Goal: Task Accomplishment & Management: Use online tool/utility

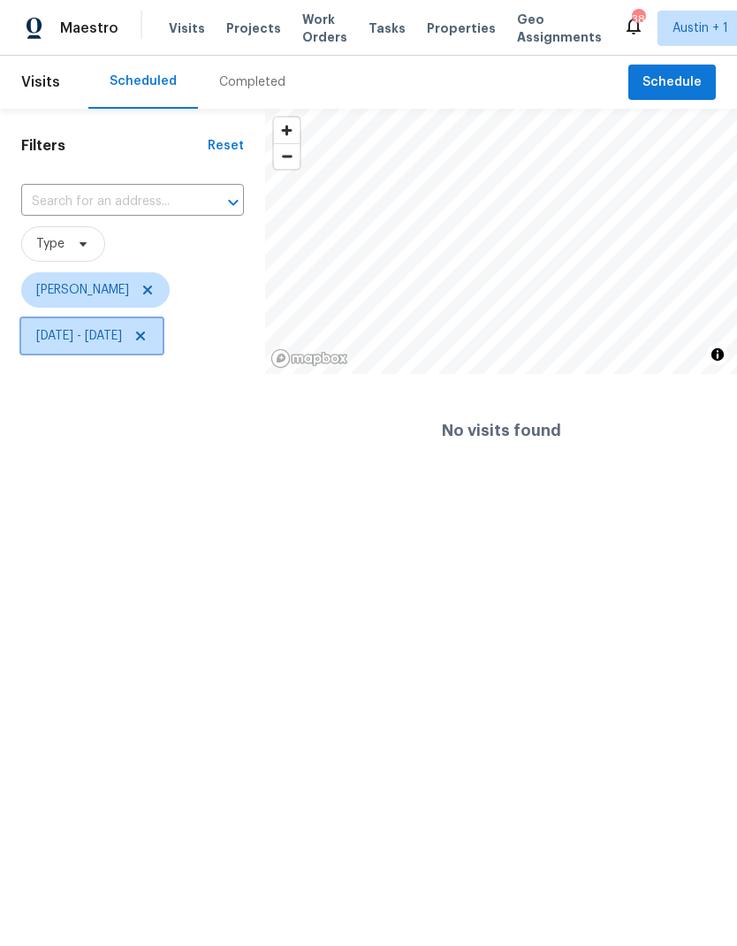
click at [148, 342] on icon at bounding box center [141, 336] width 14 height 14
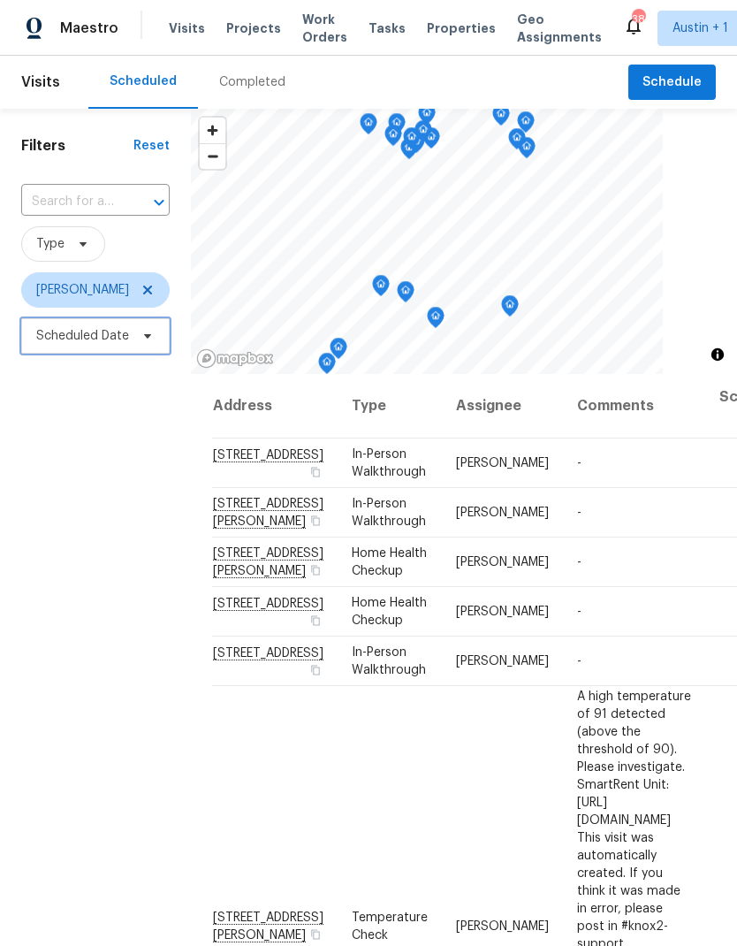
click at [146, 342] on icon at bounding box center [148, 336] width 14 height 14
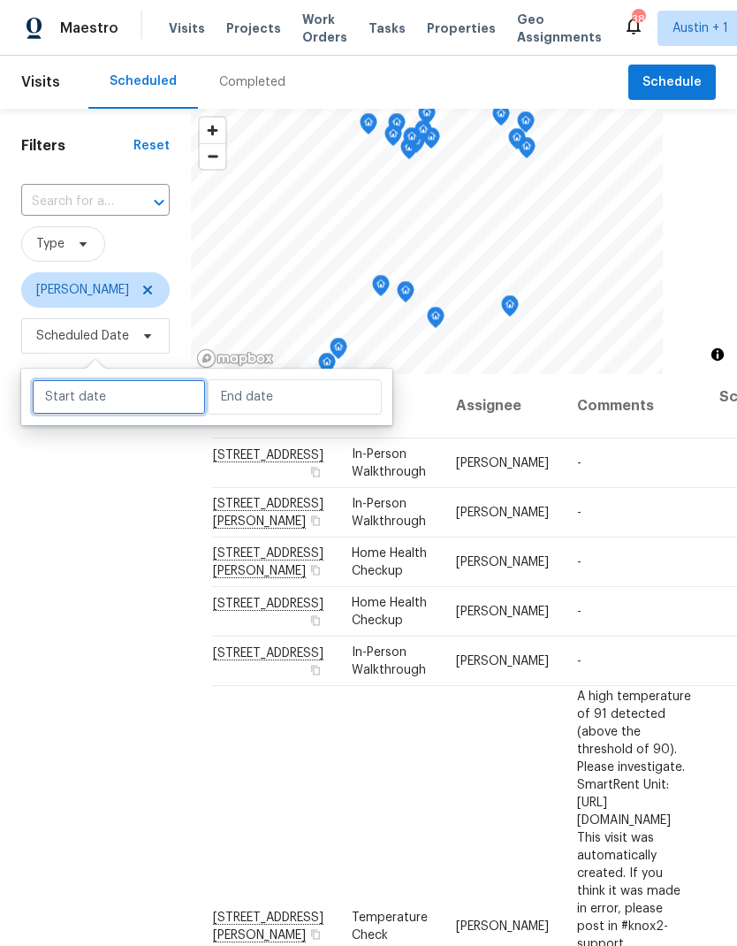
click at [138, 408] on input "text" at bounding box center [119, 396] width 174 height 35
select select "8"
select select "2025"
select select "9"
select select "2025"
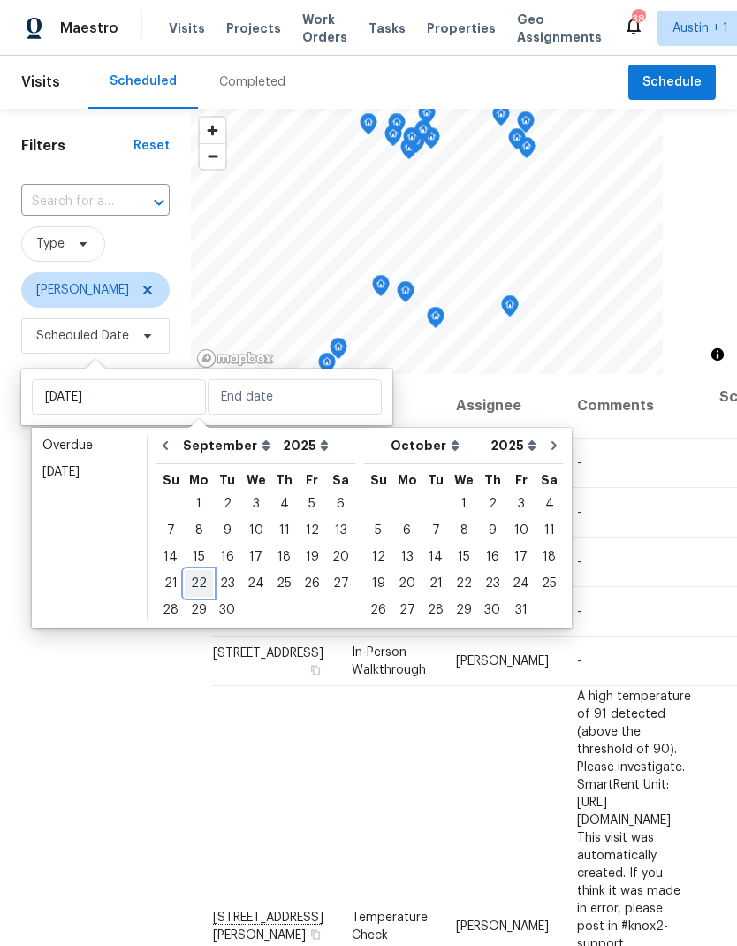
click at [202, 592] on div "22" at bounding box center [199, 583] width 28 height 25
type input "[DATE]"
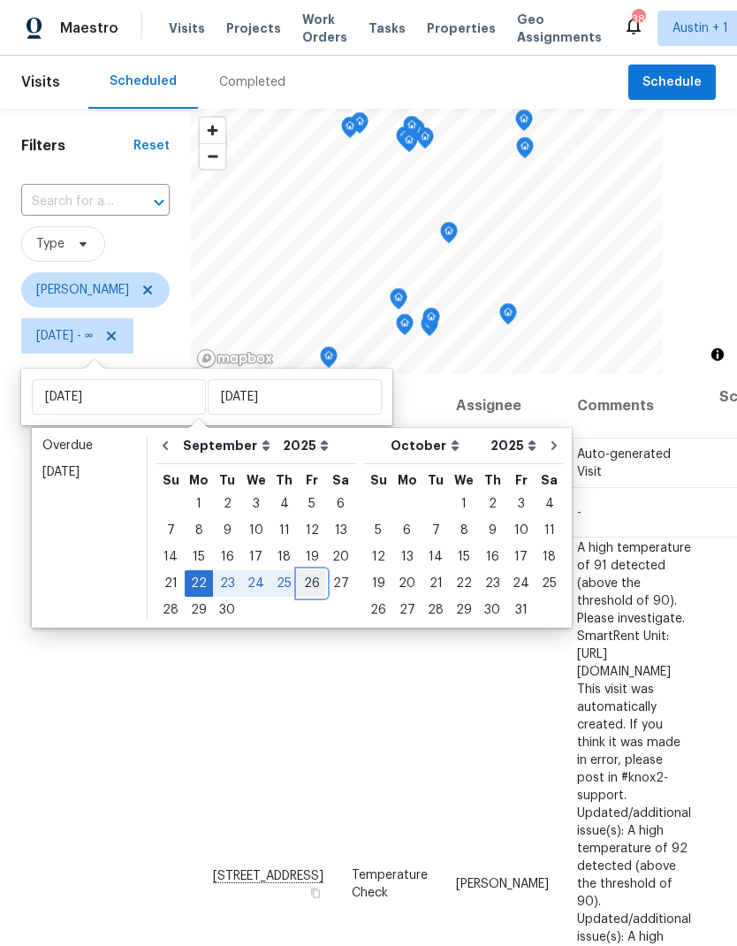
click at [311, 587] on div "26" at bounding box center [312, 583] width 28 height 25
type input "[DATE]"
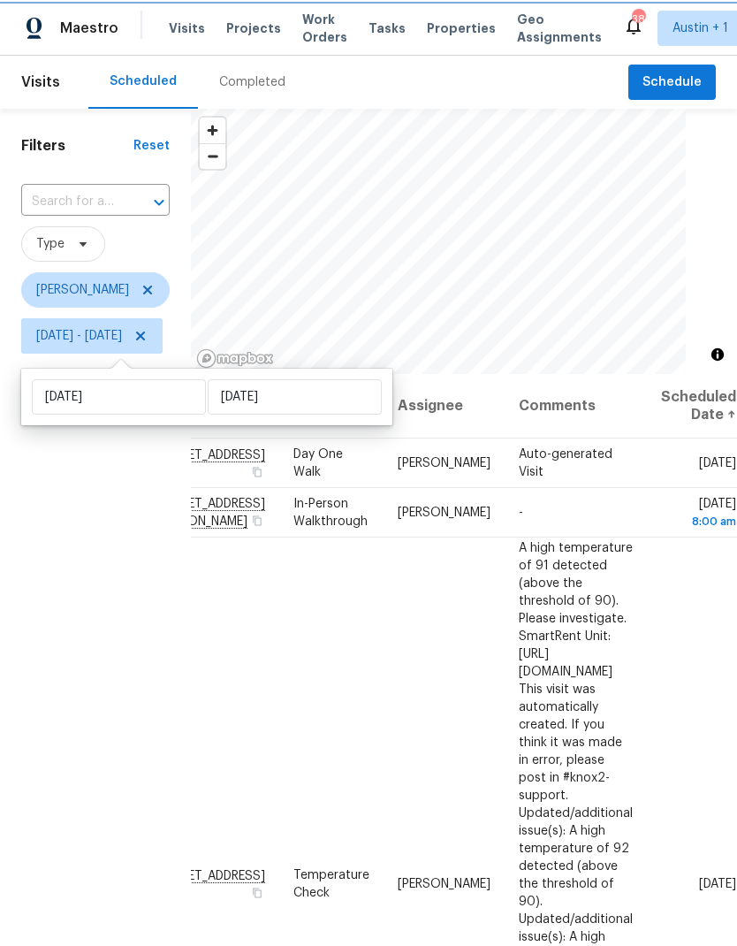
scroll to position [0, 208]
click at [0, 0] on icon at bounding box center [0, 0] width 0 height 0
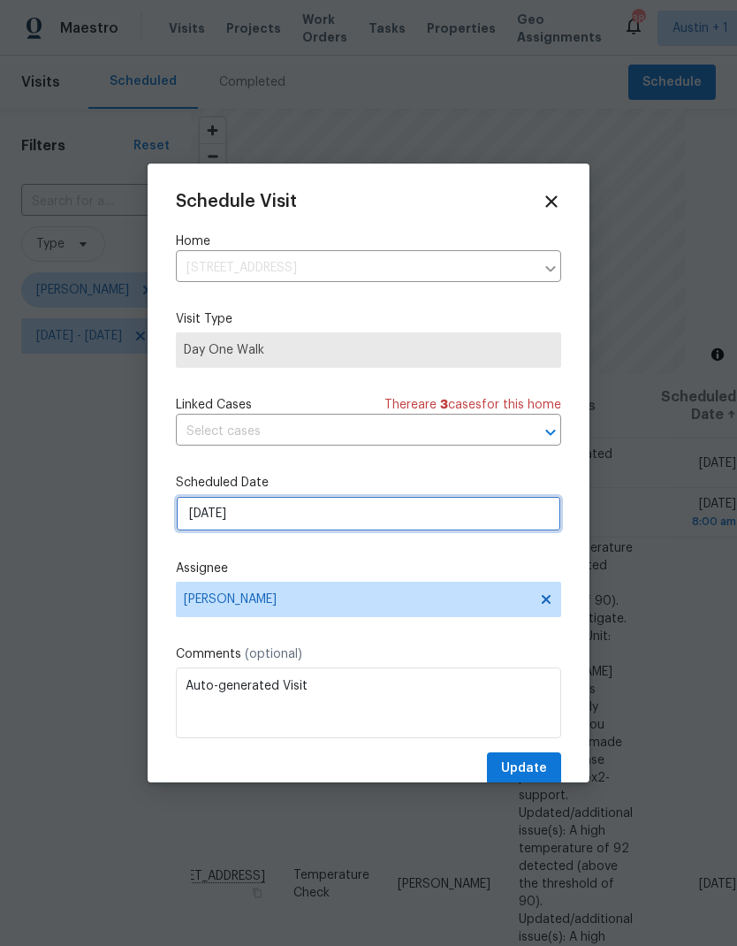
click at [385, 523] on input "[DATE]" at bounding box center [368, 513] width 385 height 35
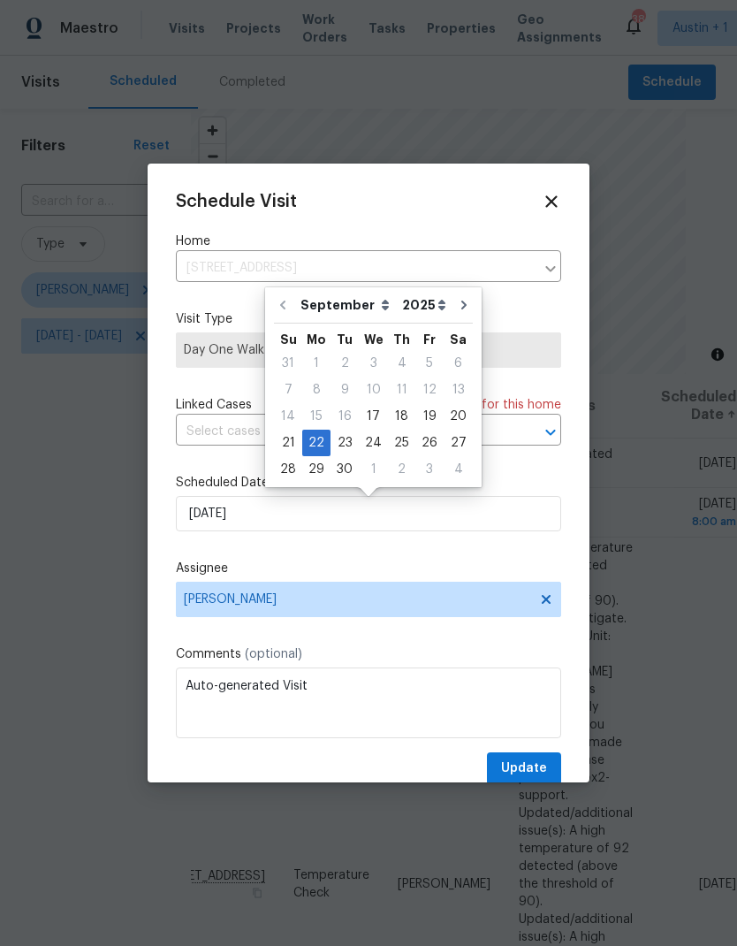
click at [169, 484] on div "Schedule Visit Home [STREET_ADDRESS] ​ Visit Type Day One Walk Linked Cases The…" at bounding box center [369, 473] width 442 height 619
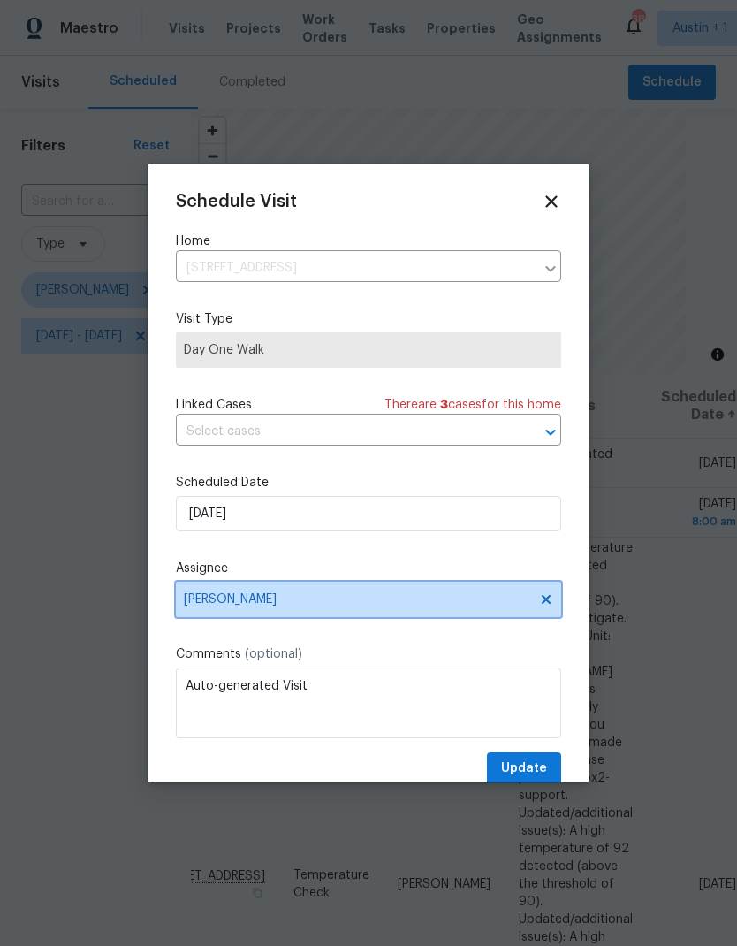
click at [336, 607] on span "[PERSON_NAME]" at bounding box center [357, 599] width 347 height 14
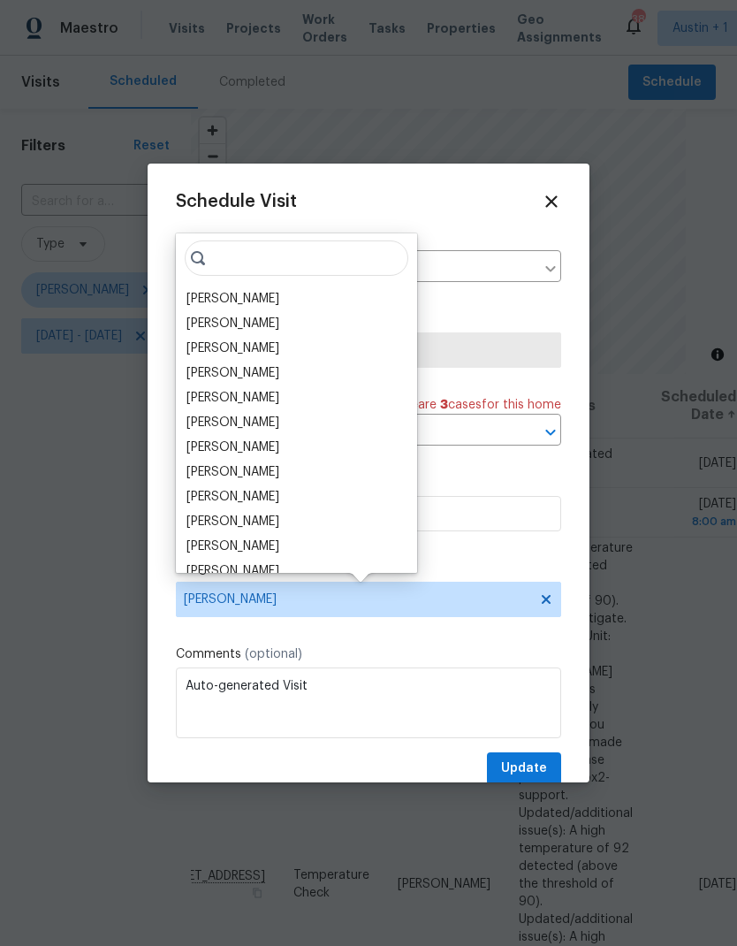
click at [289, 309] on div "[PERSON_NAME]" at bounding box center [296, 298] width 231 height 25
click at [548, 770] on button "Update" at bounding box center [524, 768] width 74 height 33
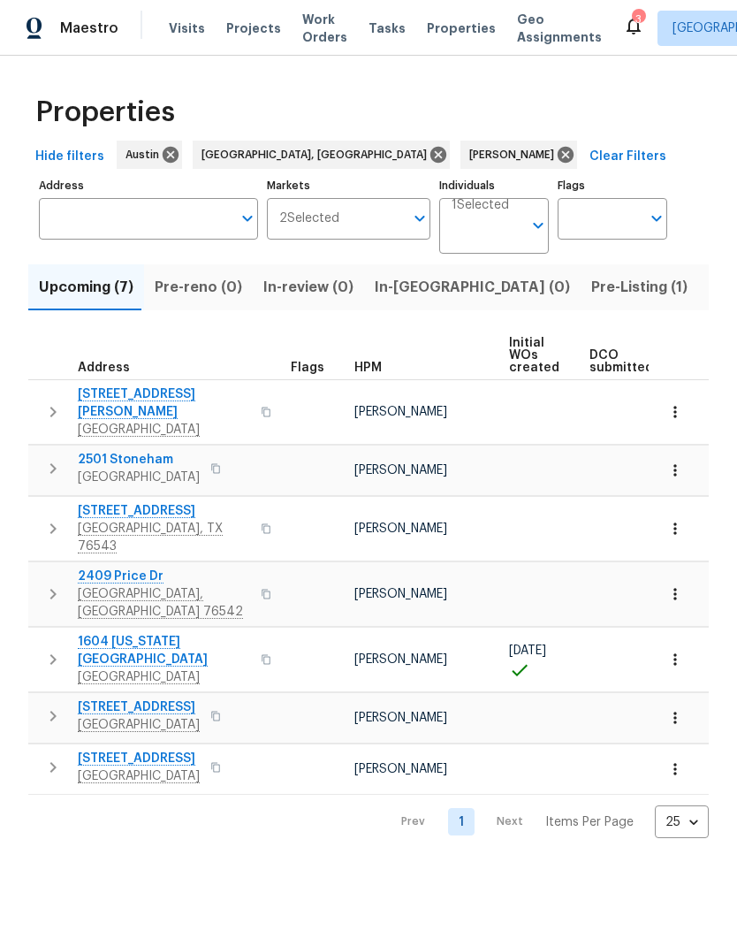
click at [518, 240] on body "Maestro Visits Projects Work Orders Tasks Properties Geo Assignments 3 Albuquer…" at bounding box center [368, 433] width 737 height 866
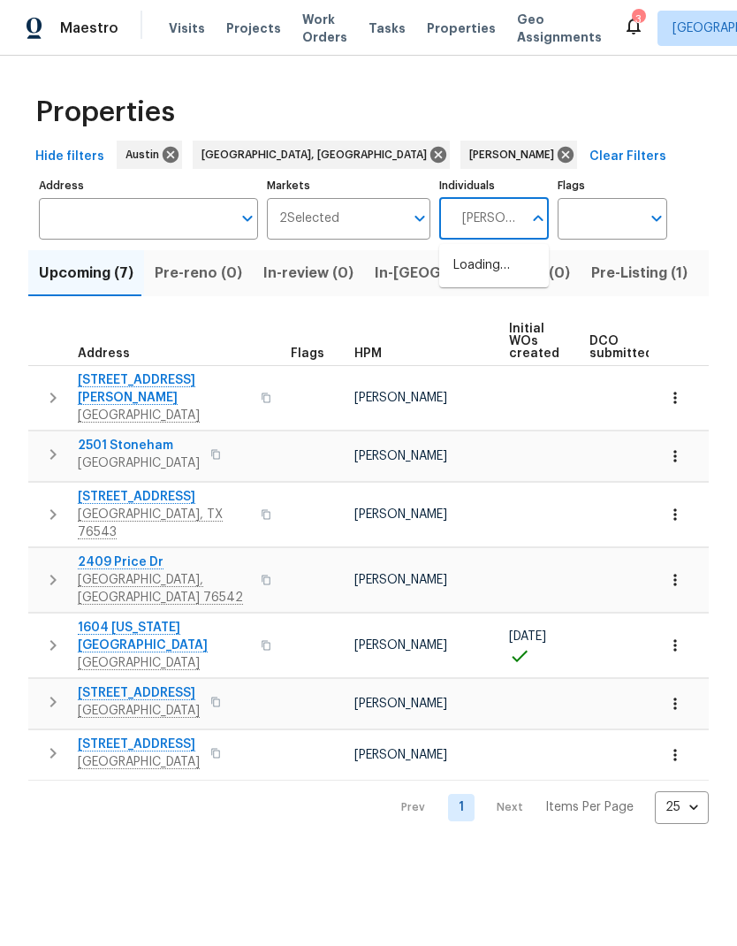
type input "martin"
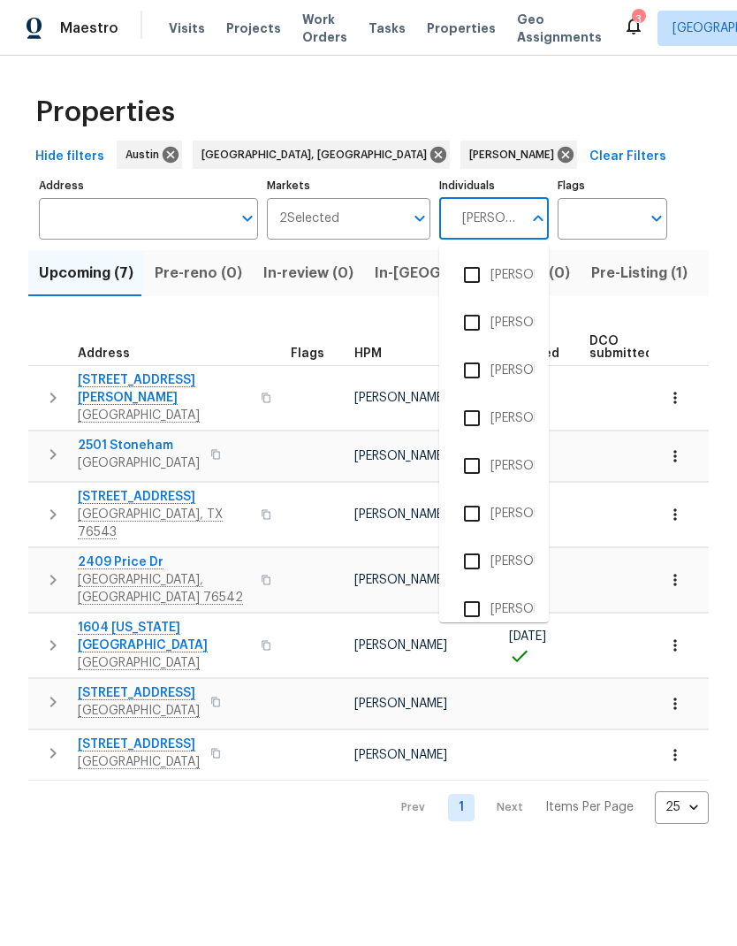
click at [482, 473] on input "checkbox" at bounding box center [472, 465] width 37 height 37
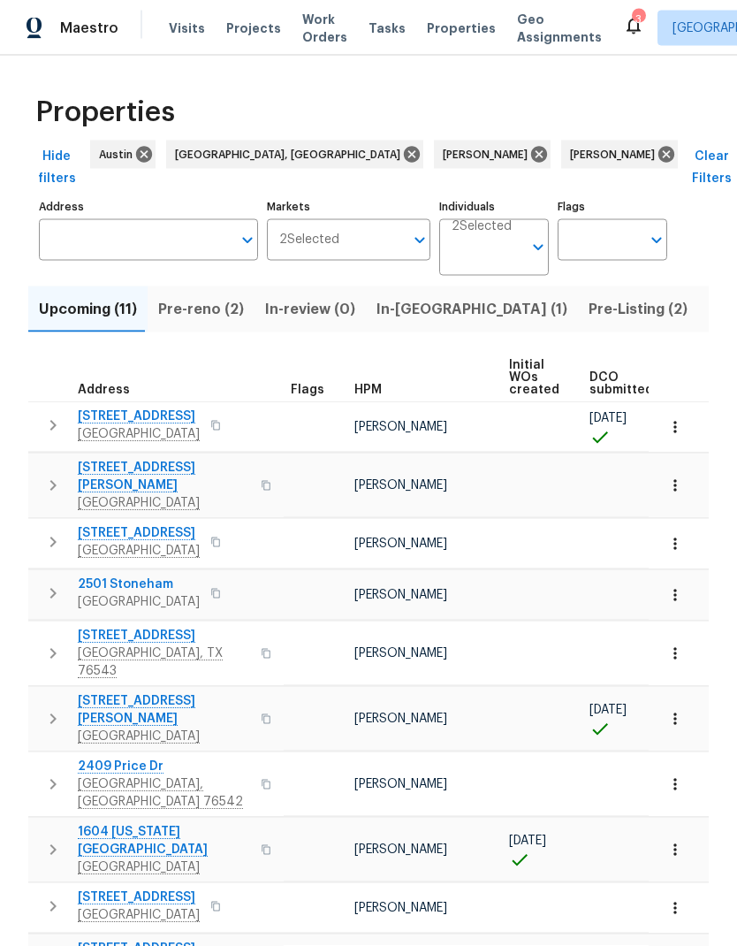
scroll to position [39, 0]
click at [224, 297] on span "Pre-reno (2)" at bounding box center [201, 309] width 86 height 25
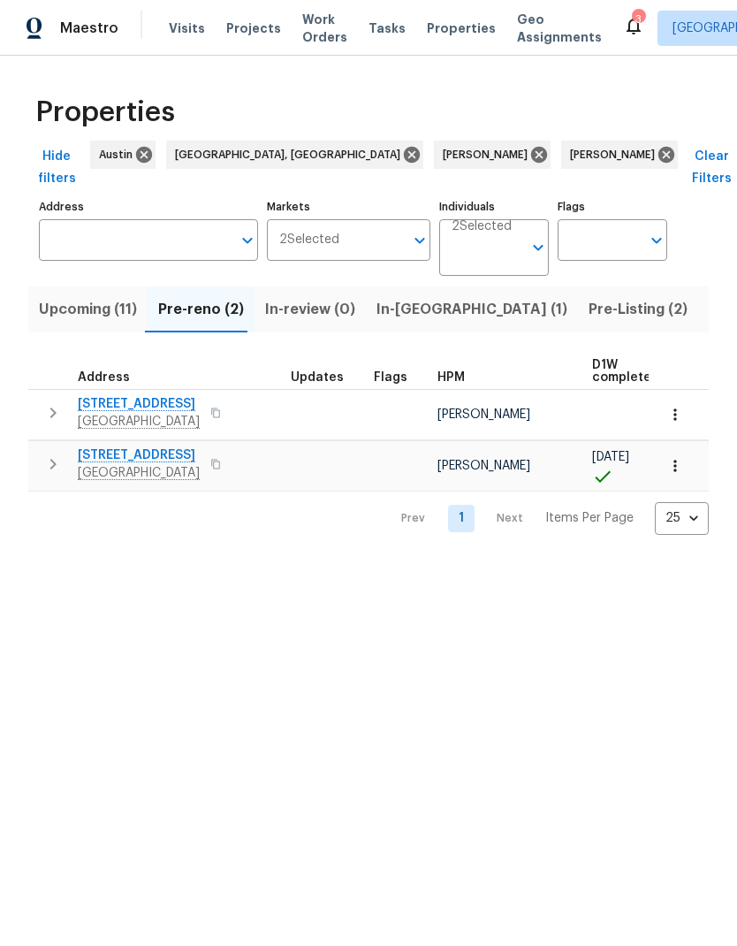
click at [415, 297] on span "In-reno (1)" at bounding box center [472, 309] width 191 height 25
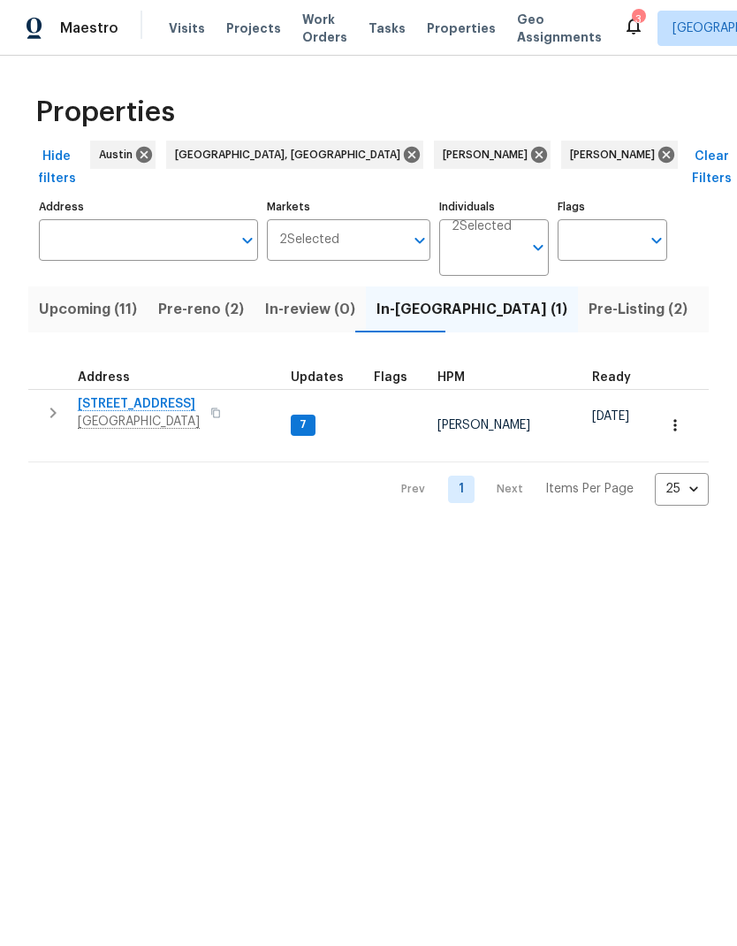
click at [98, 297] on span "Upcoming (11)" at bounding box center [88, 309] width 98 height 25
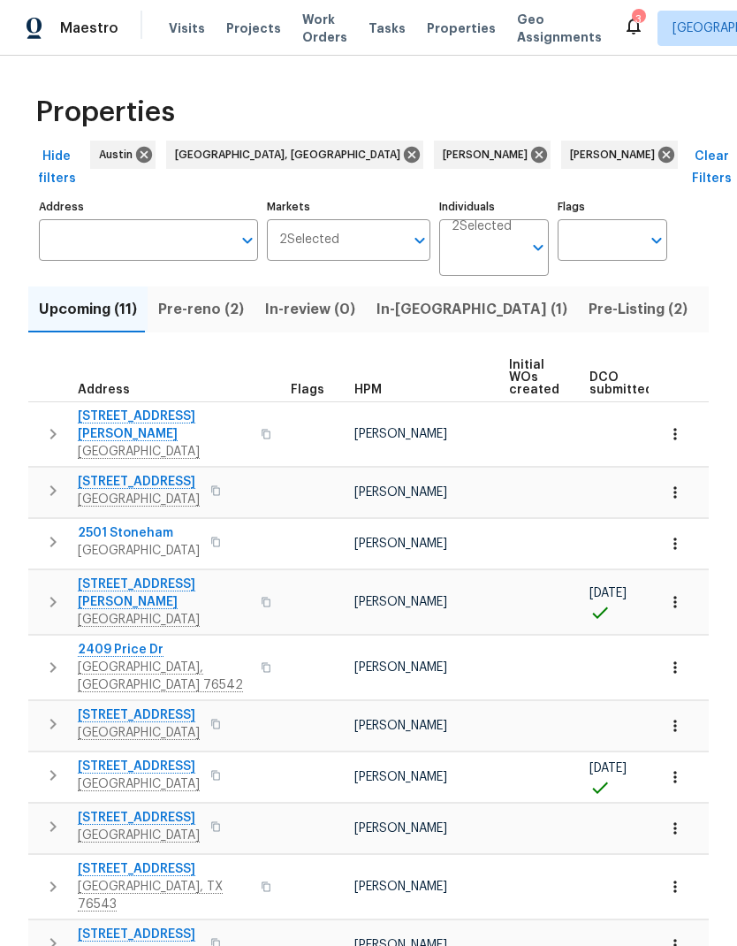
click at [686, 758] on button "button" at bounding box center [675, 777] width 39 height 39
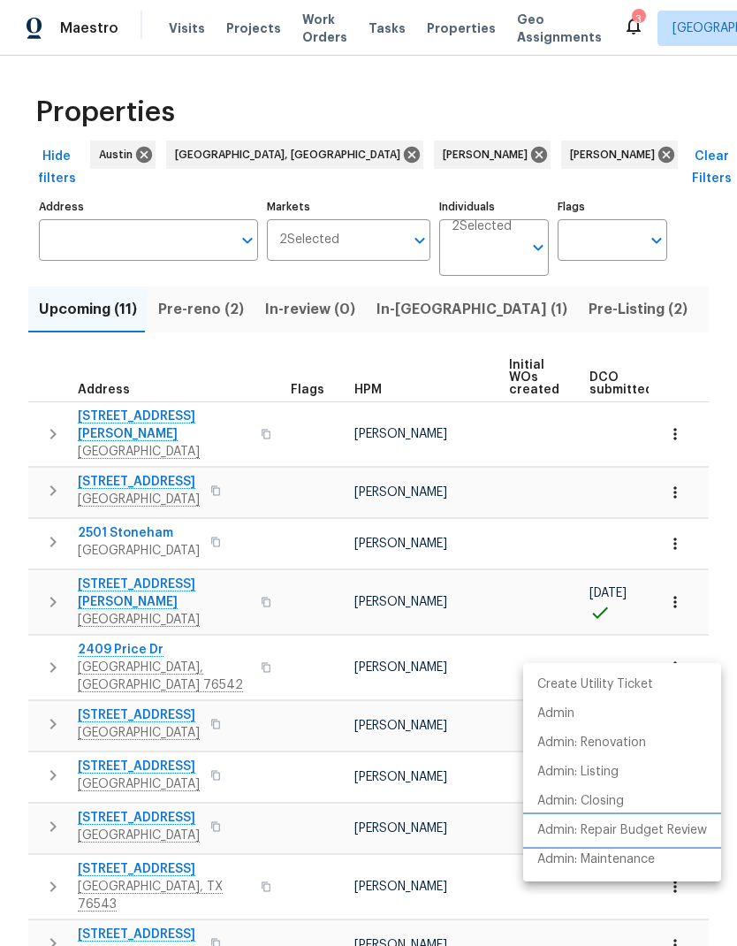
click at [662, 826] on p "Admin: Repair Budget Review" at bounding box center [623, 830] width 170 height 19
click at [555, 377] on div at bounding box center [368, 473] width 737 height 946
